Goal: Information Seeking & Learning: Learn about a topic

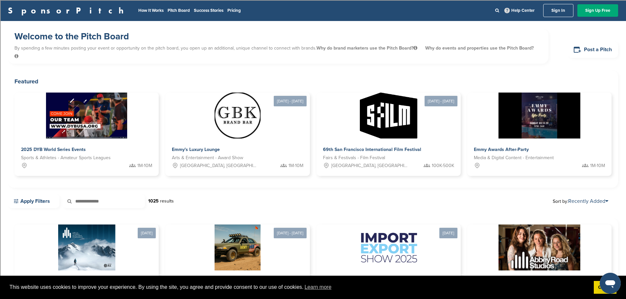
click at [494, 13] on ul "Help Center Sign In Sign Up Free" at bounding box center [554, 10] width 127 height 13
click at [497, 11] on icon at bounding box center [497, 10] width 4 height 4
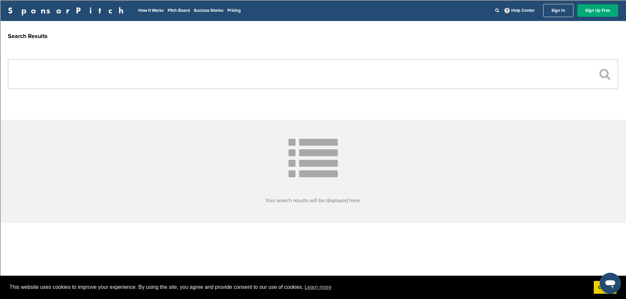
click at [346, 71] on input "text" at bounding box center [313, 74] width 610 height 30
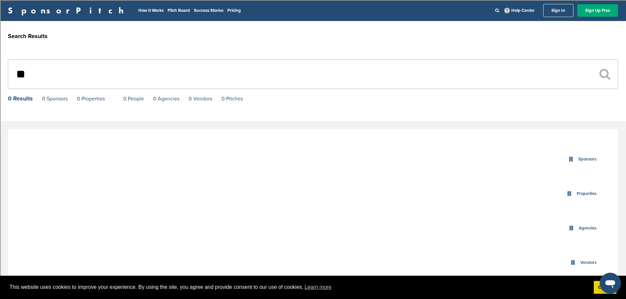
type input "*"
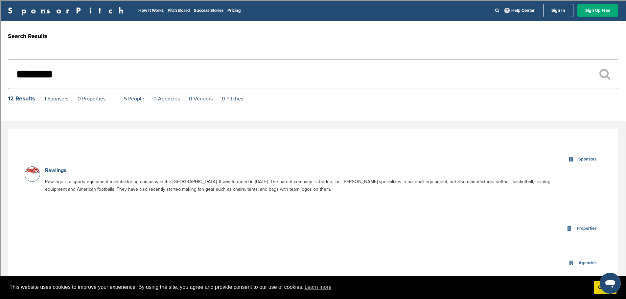
type input "********"
click at [53, 172] on link "Rawlings" at bounding box center [55, 170] width 21 height 7
